Goal: Task Accomplishment & Management: Complete application form

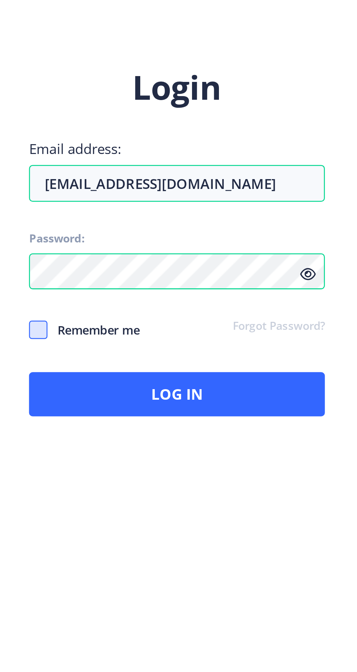
click at [204, 369] on span at bounding box center [203, 365] width 7 height 7
click at [205, 369] on span at bounding box center [203, 365] width 7 height 7
click at [201, 366] on input "Remember me" at bounding box center [200, 365] width 0 height 0
click at [206, 369] on span at bounding box center [203, 365] width 7 height 7
click at [201, 366] on input "Remember me" at bounding box center [200, 365] width 0 height 0
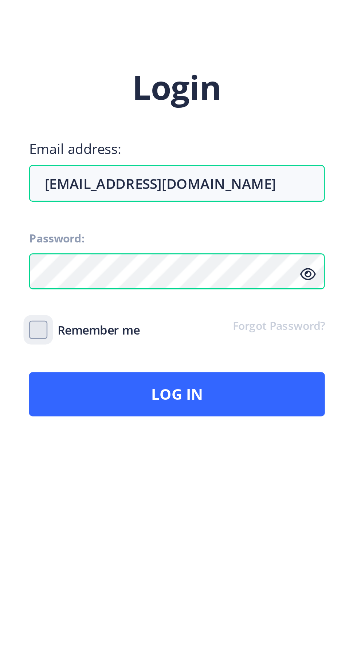
checkbox input "true"
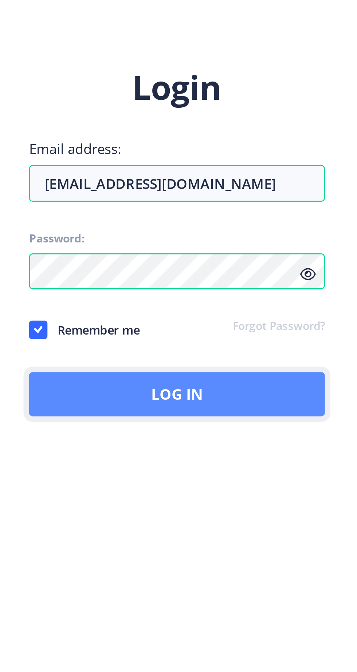
click at [219, 400] on button "Log In" at bounding box center [258, 390] width 117 height 17
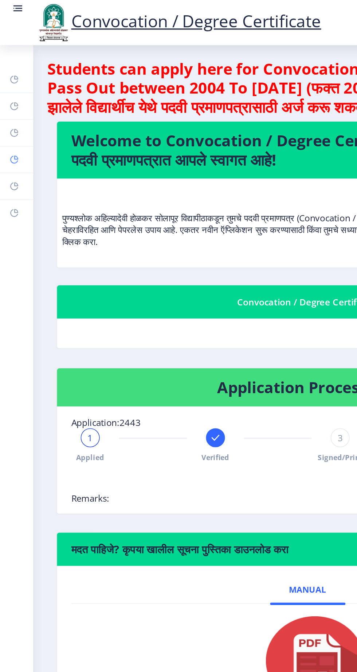
click at [9, 101] on rect at bounding box center [9, 98] width 6 height 6
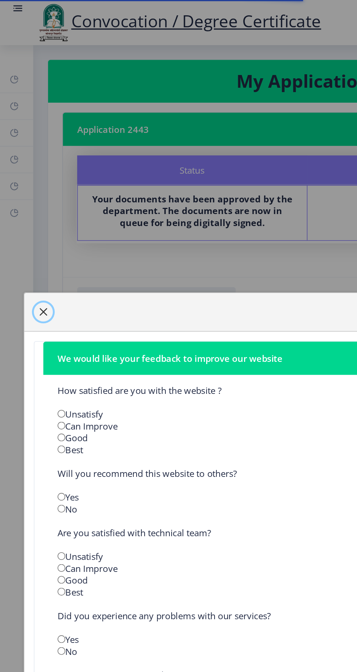
click at [30, 195] on span "button" at bounding box center [27, 192] width 6 height 6
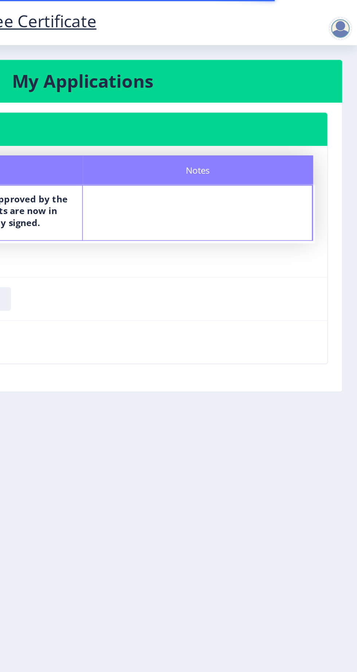
click at [354, 25] on div at bounding box center [346, 17] width 15 height 15
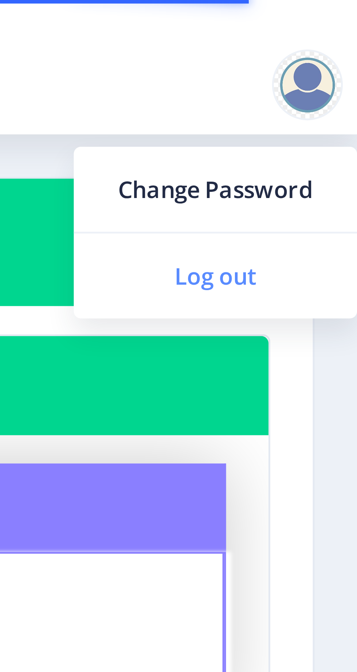
click at [324, 60] on span "Log out" at bounding box center [328, 56] width 47 height 9
